Goal: Task Accomplishment & Management: Manage account settings

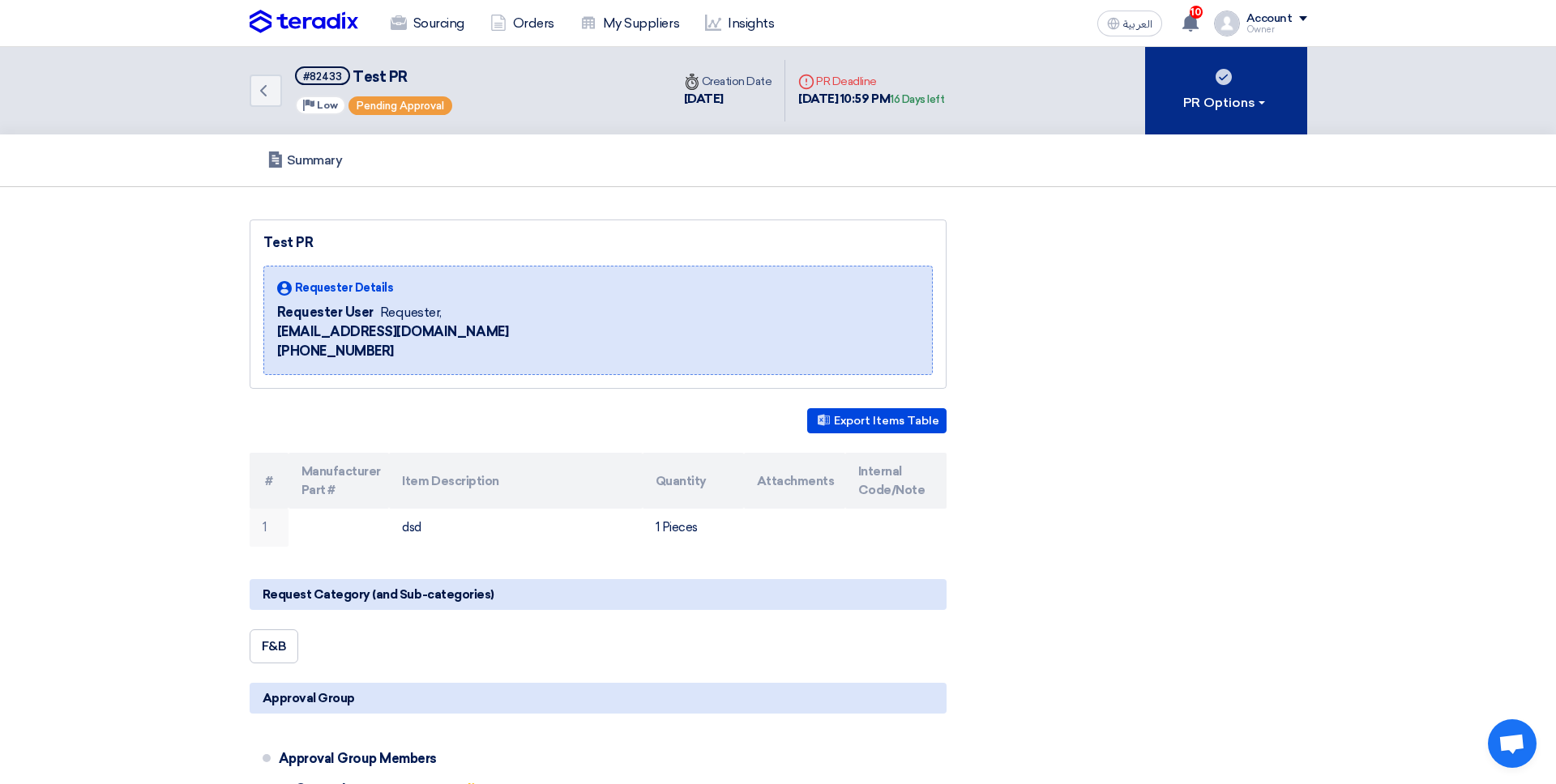
click at [1187, 98] on div "PR Options" at bounding box center [1226, 103] width 85 height 20
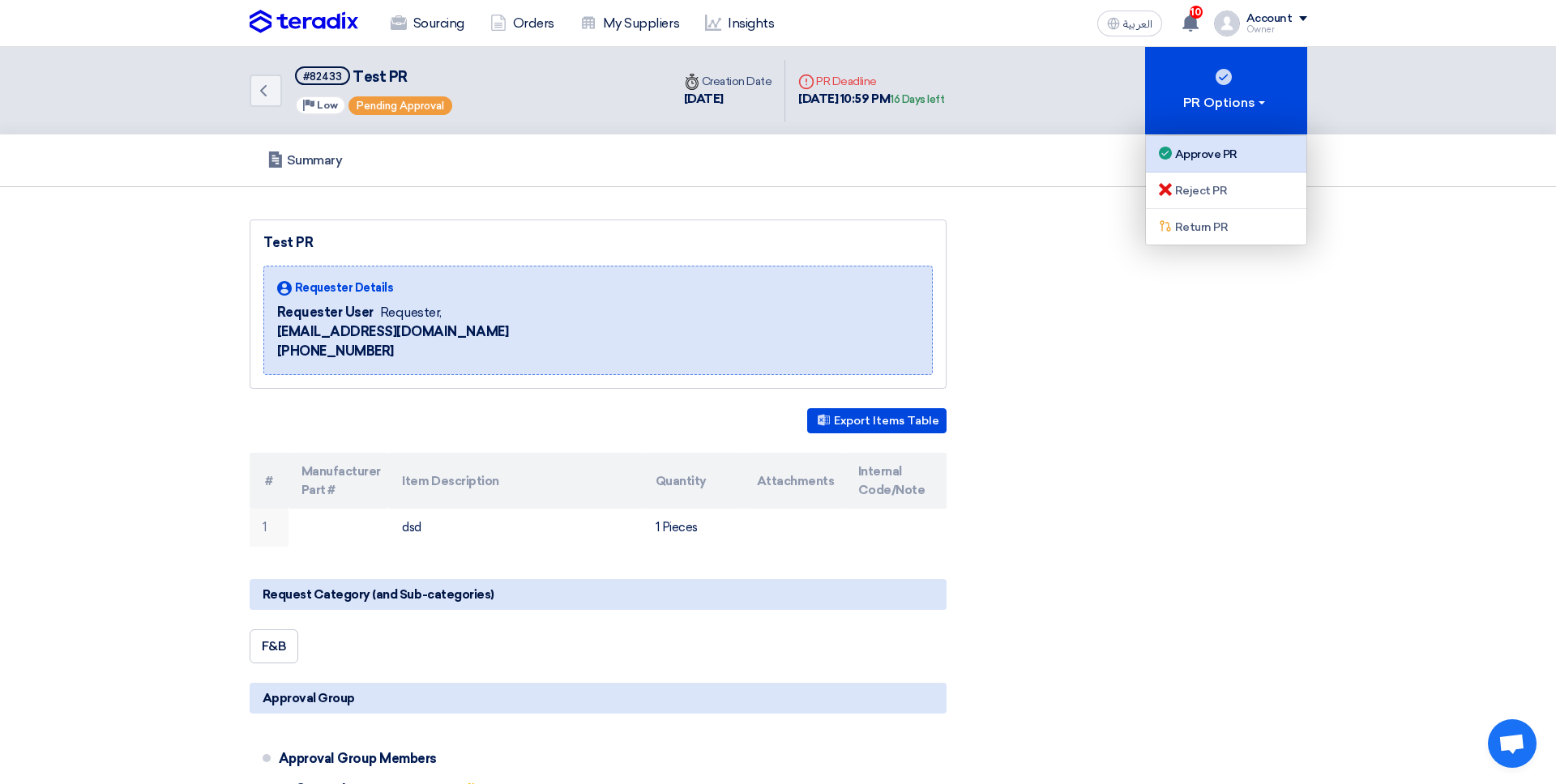
click at [1234, 169] on link "Approve PR" at bounding box center [1226, 154] width 160 height 36
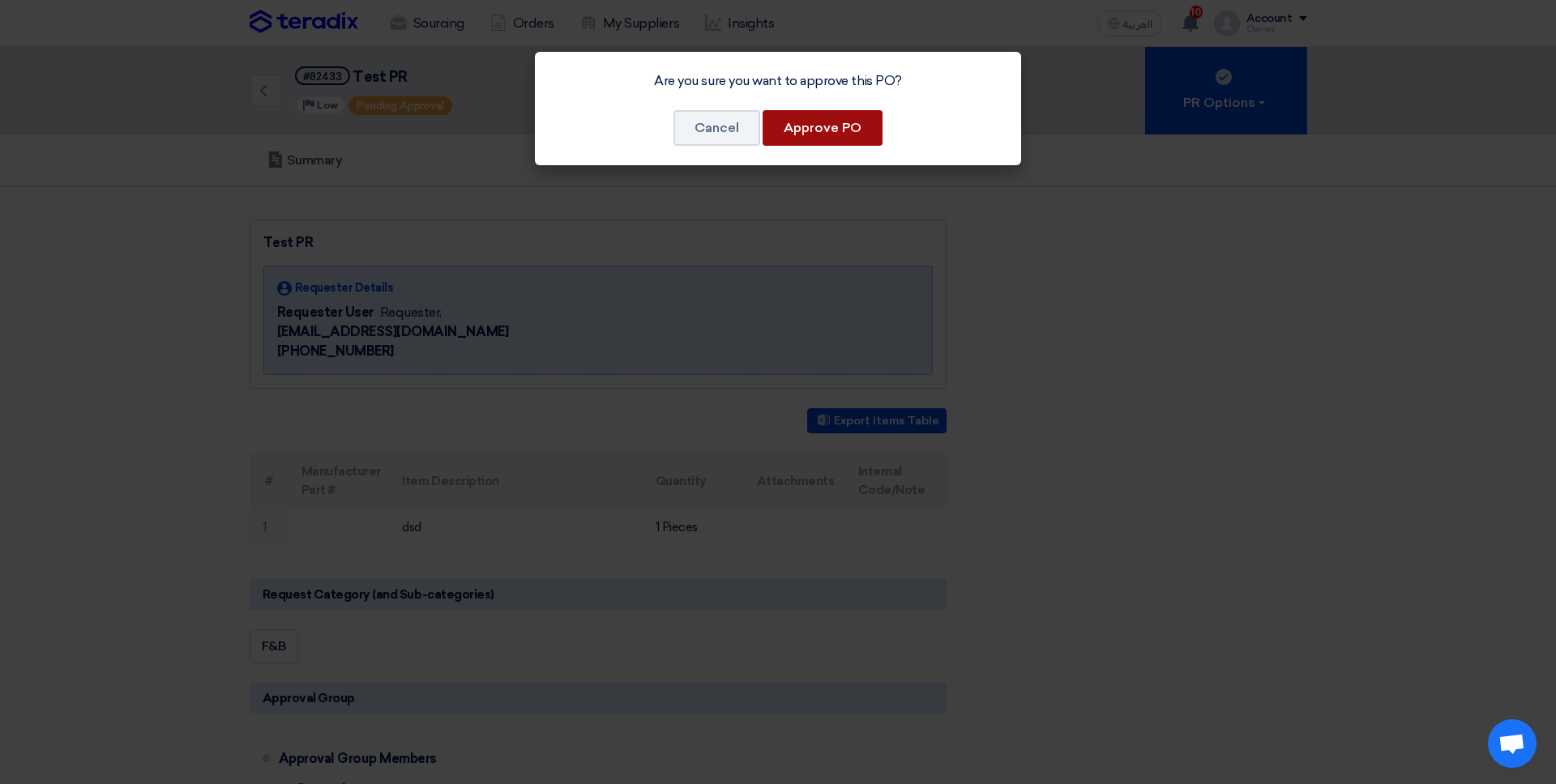
click at [879, 121] on button "Approve PO" at bounding box center [822, 128] width 120 height 36
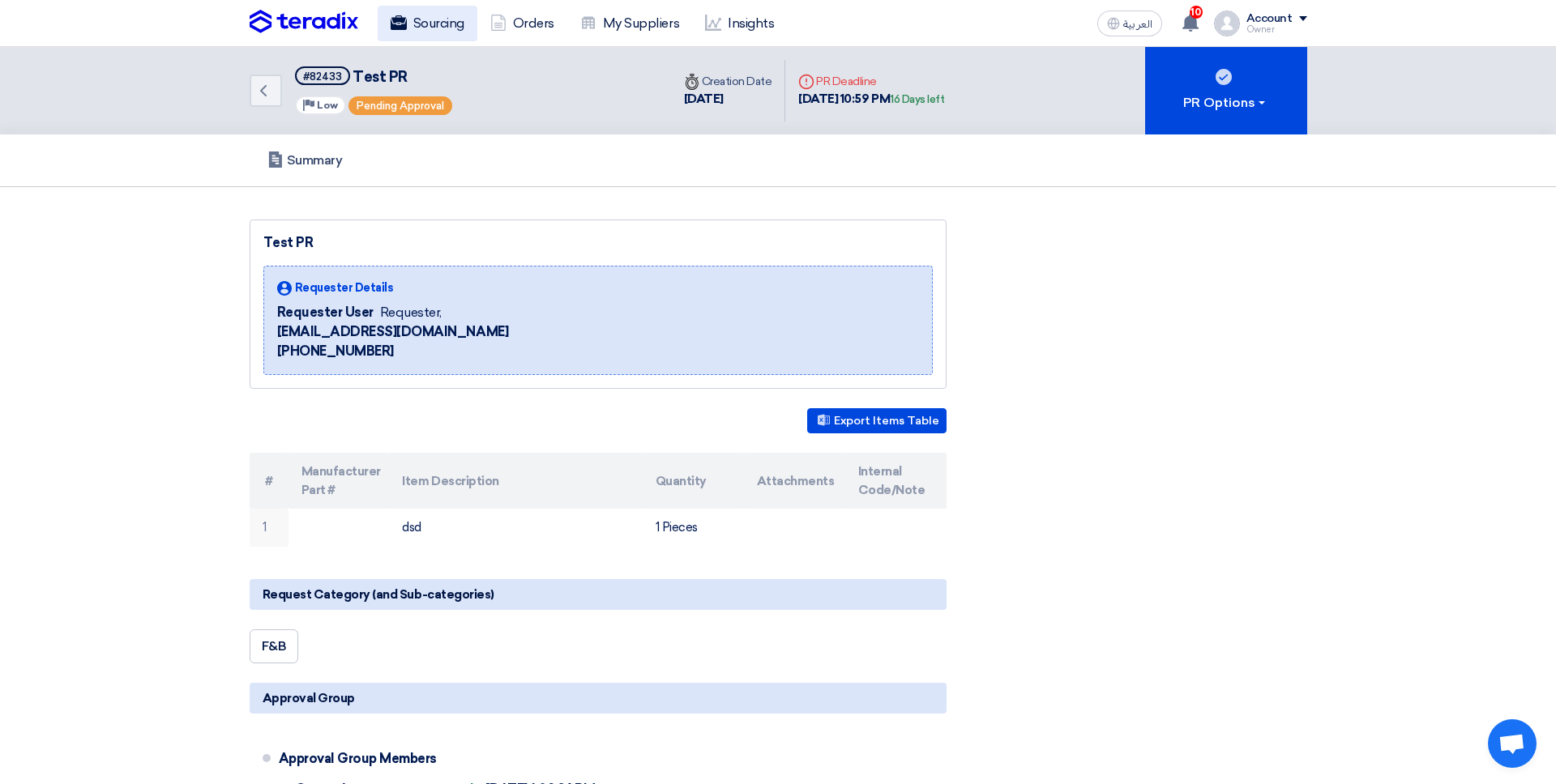
click at [463, 10] on link "Sourcing" at bounding box center [428, 23] width 100 height 36
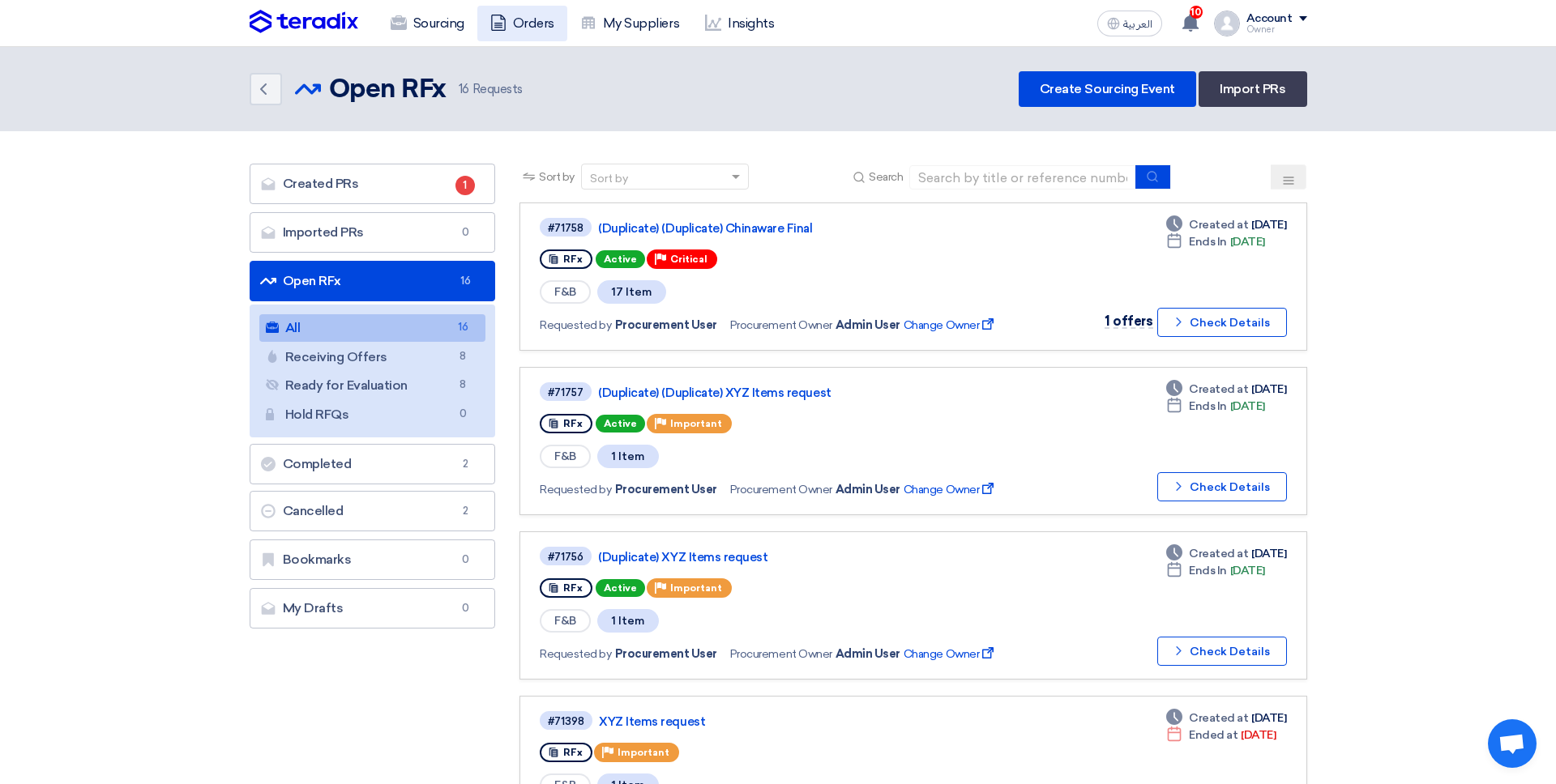
click at [525, 35] on link "Orders" at bounding box center [522, 23] width 90 height 36
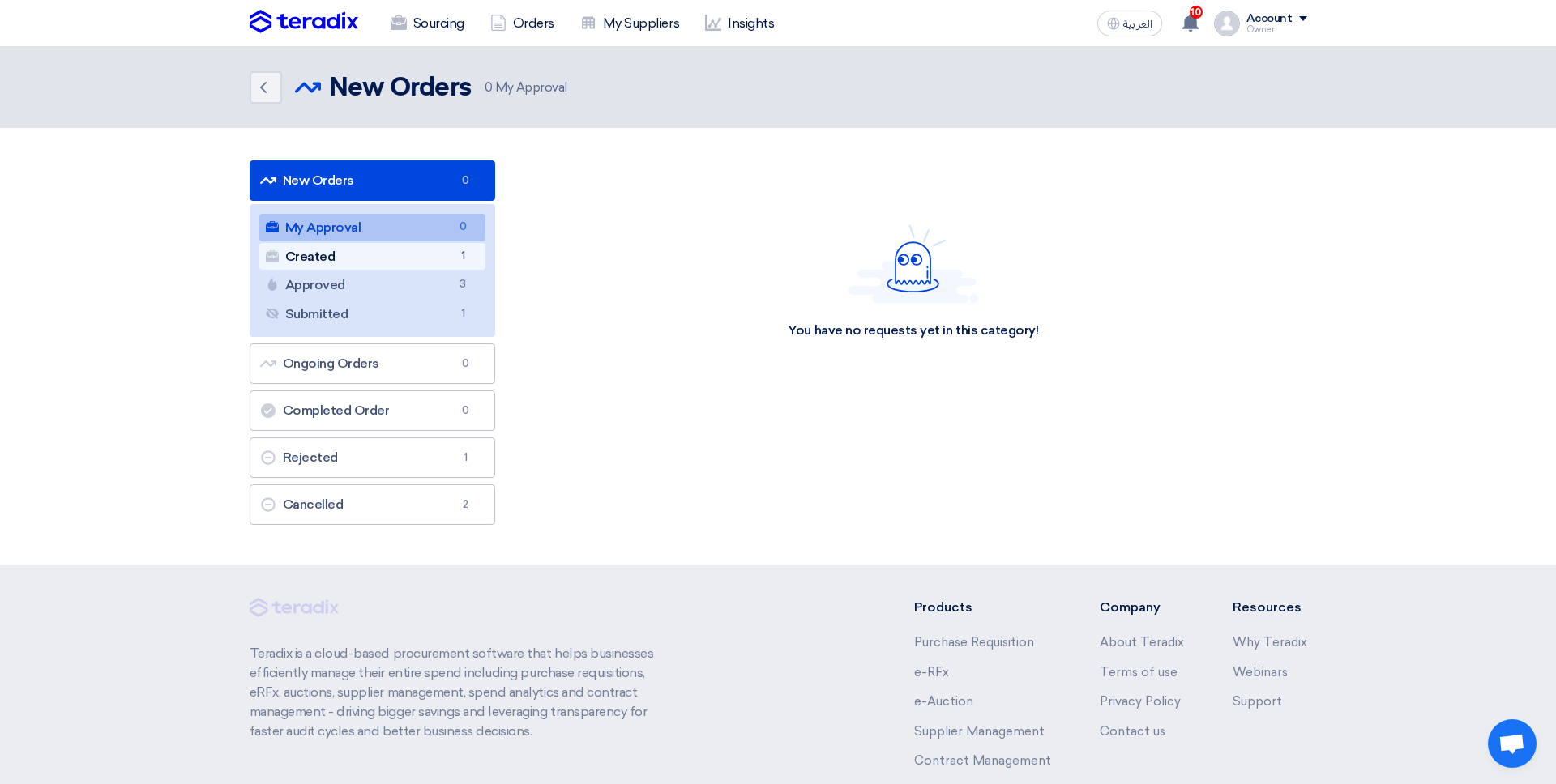
click at [459, 244] on link "Created Created 1" at bounding box center [373, 256] width 227 height 28
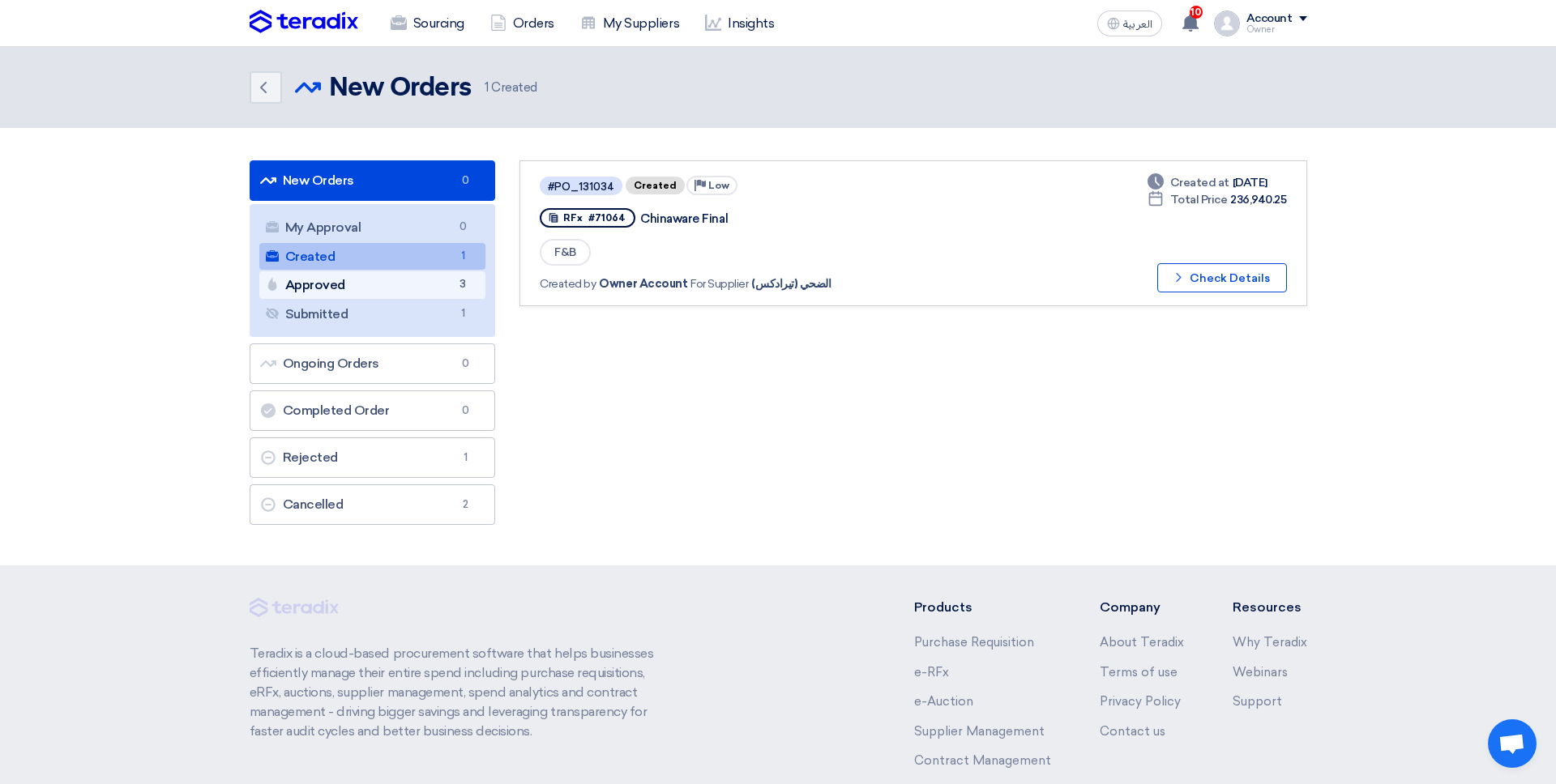
click at [467, 289] on span "3" at bounding box center [462, 284] width 20 height 17
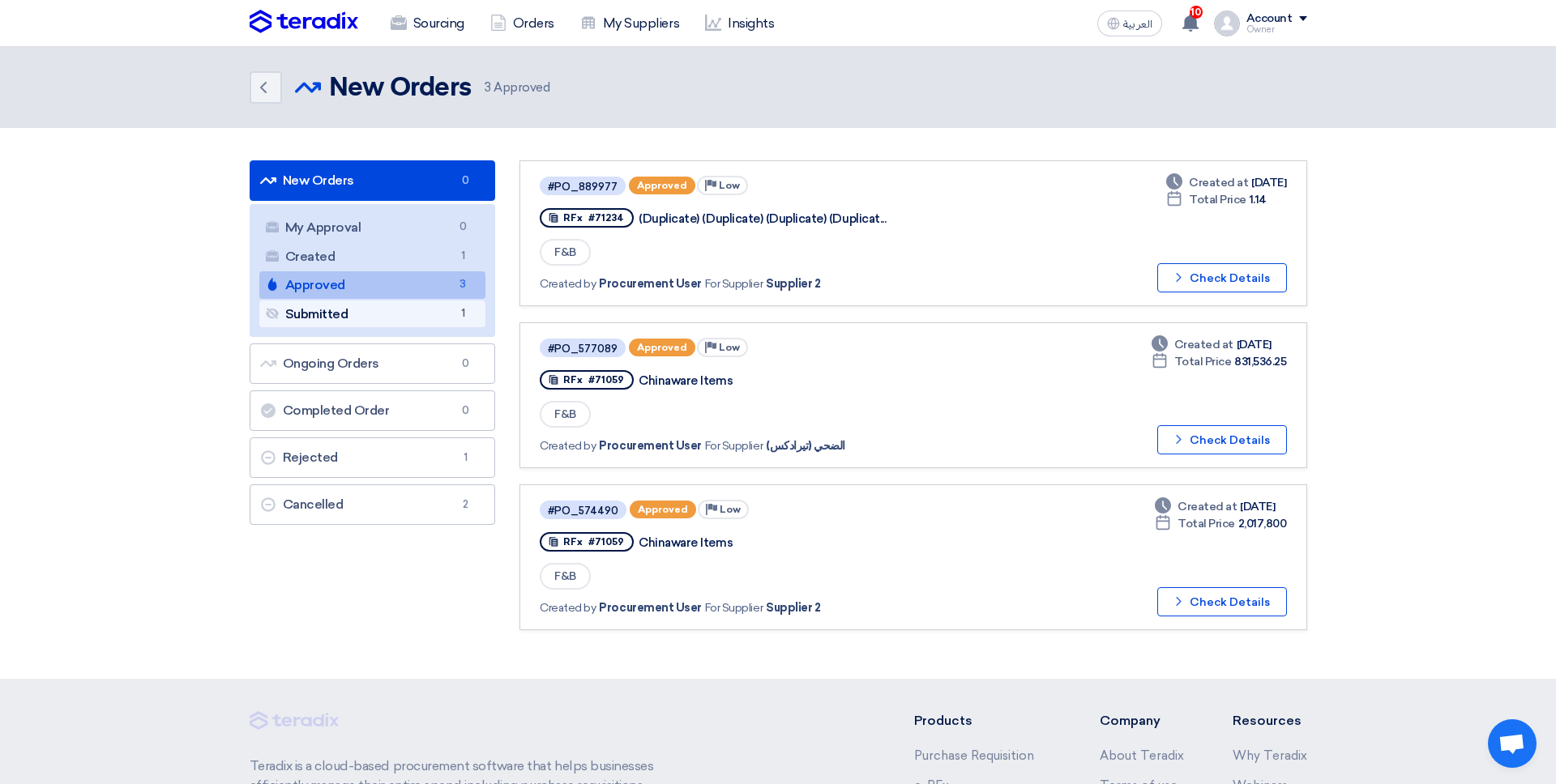
click at [469, 311] on span "1" at bounding box center [462, 314] width 20 height 17
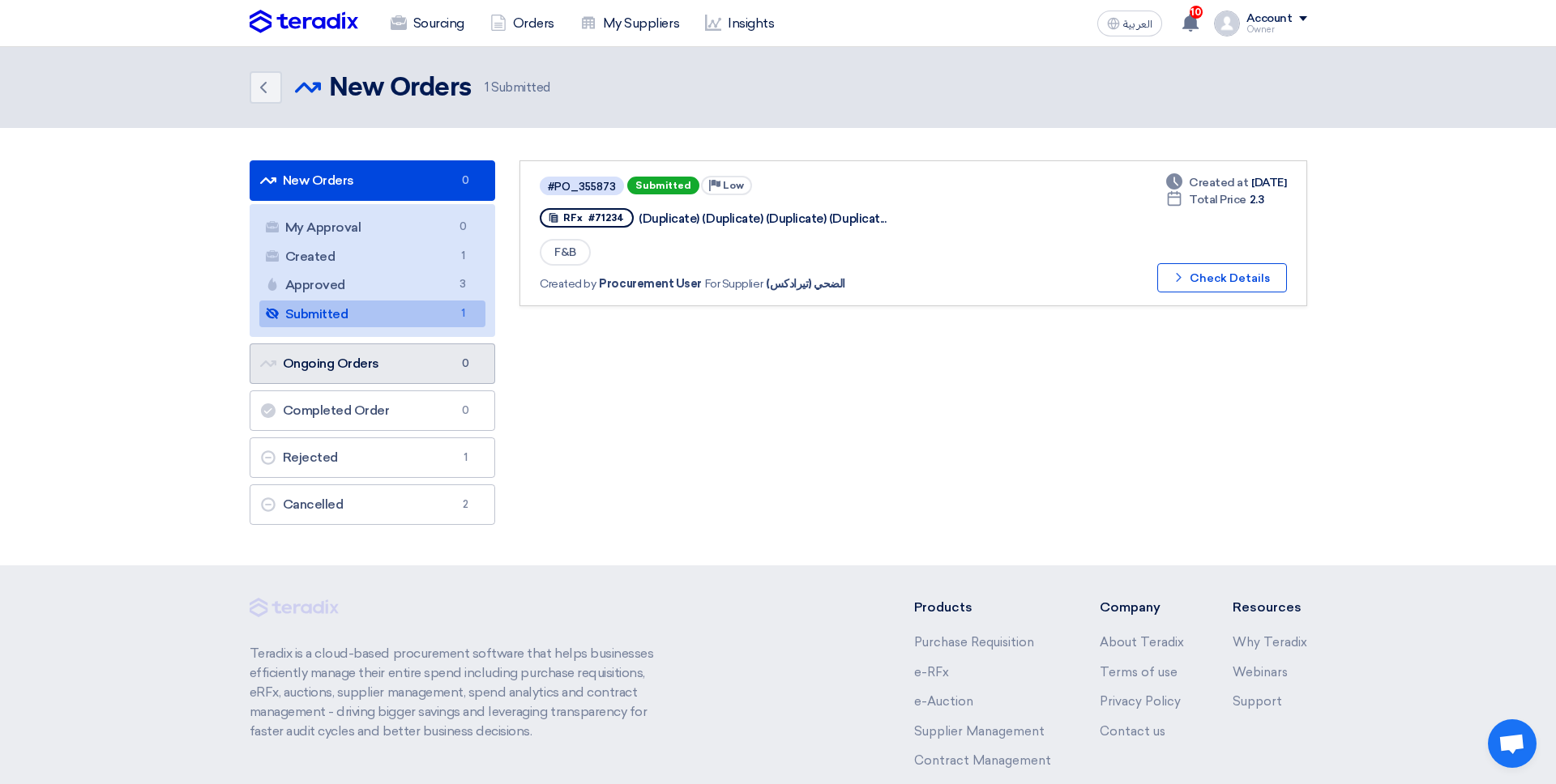
click at [460, 353] on link "Ongoing Orders Ongoing Orders 0" at bounding box center [373, 364] width 246 height 41
